Goal: Find specific page/section: Find specific page/section

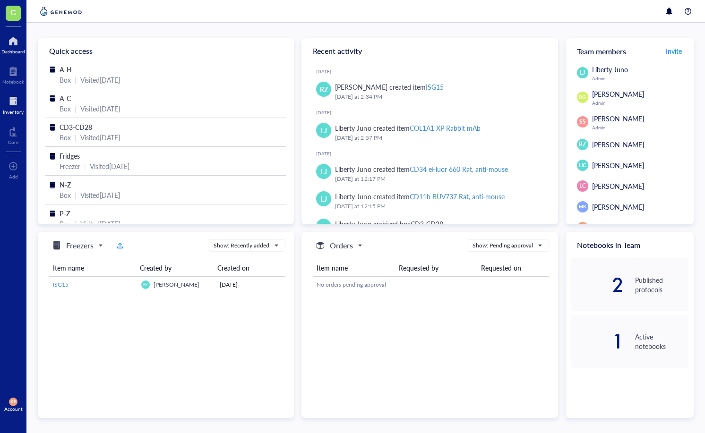
click at [17, 99] on div at bounding box center [13, 101] width 21 height 15
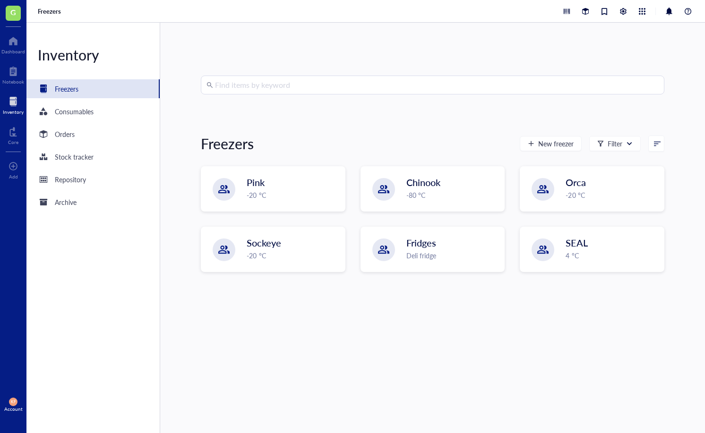
click at [327, 96] on div "Find items by keyword Freezers New freezer Filter Pink -20 °C Chinook -80 °C Or…" at bounding box center [432, 228] width 463 height 305
click at [312, 97] on div "Find items by keyword Freezers New freezer Filter Pink -20 °C Chinook -80 °C Or…" at bounding box center [432, 228] width 463 height 305
click at [303, 86] on input "search" at bounding box center [437, 85] width 444 height 18
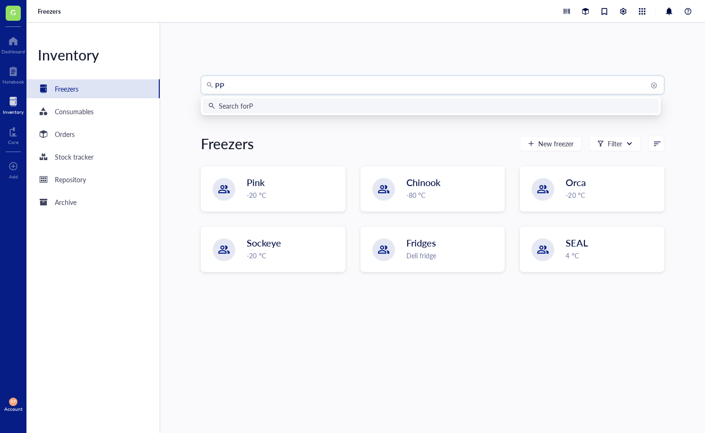
type input "PPD"
